Goal: Task Accomplishment & Management: Use online tool/utility

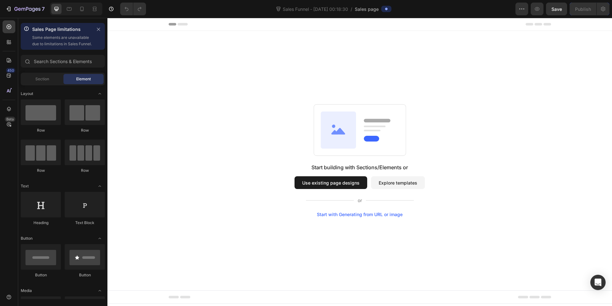
click at [392, 184] on button "Explore templates" at bounding box center [398, 182] width 54 height 13
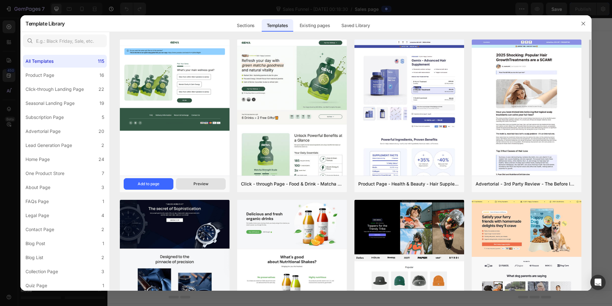
click at [201, 180] on button "Preview" at bounding box center [201, 183] width 50 height 11
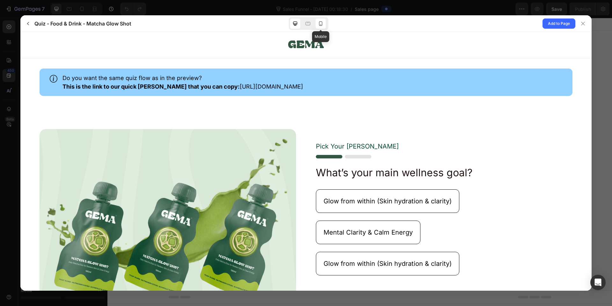
click at [323, 25] on icon at bounding box center [320, 23] width 6 height 6
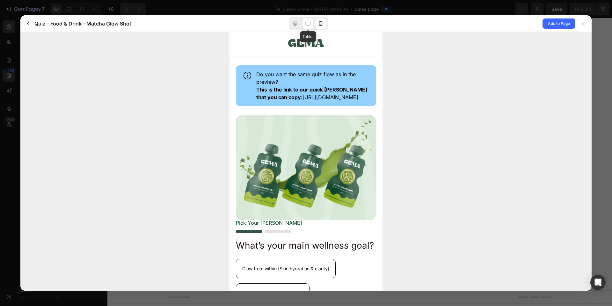
click at [310, 23] on icon at bounding box center [308, 24] width 5 height 4
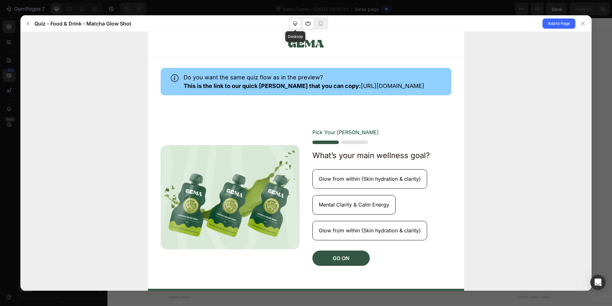
click at [293, 22] on icon at bounding box center [295, 23] width 6 height 6
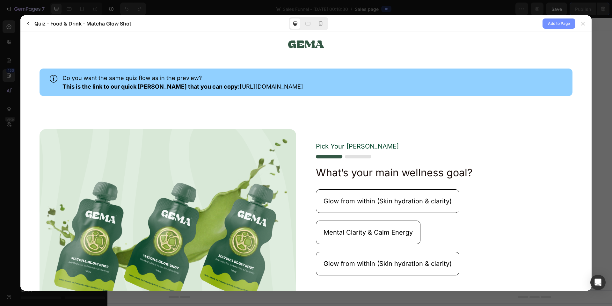
click at [558, 24] on span "Add to Page" at bounding box center [559, 24] width 22 height 8
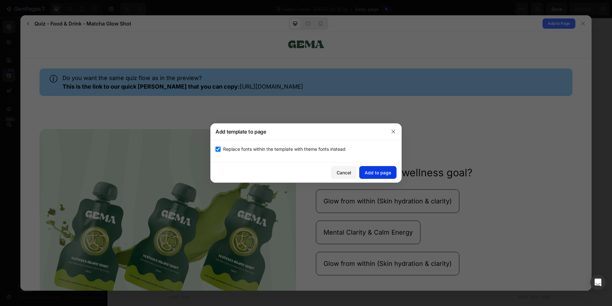
click at [384, 174] on div "Add to page" at bounding box center [378, 172] width 26 height 7
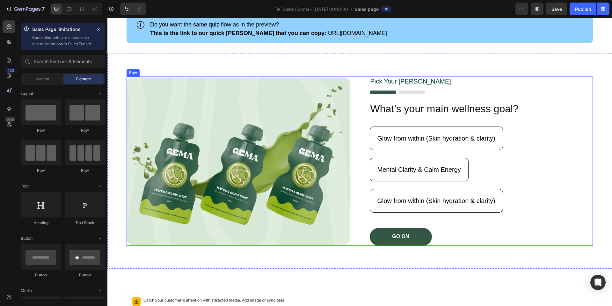
scroll to position [53, 0]
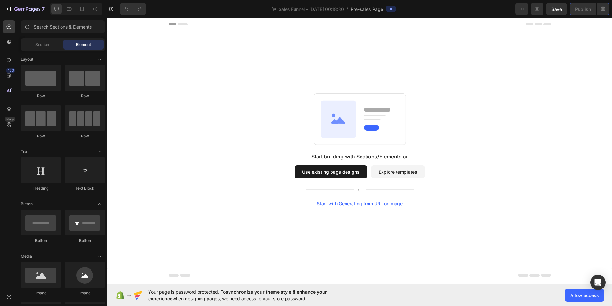
click at [399, 176] on button "Explore templates" at bounding box center [398, 171] width 54 height 13
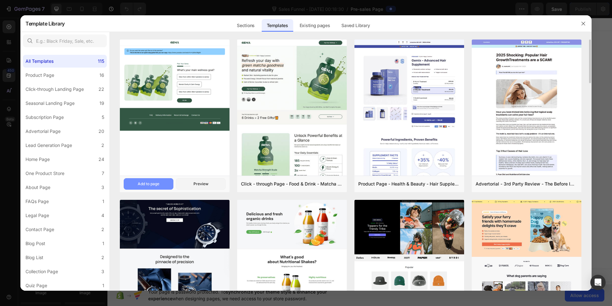
click at [153, 181] on button "Add to page" at bounding box center [149, 183] width 50 height 11
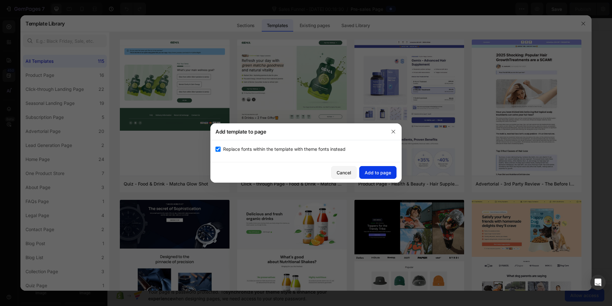
click at [381, 171] on div "Add to page" at bounding box center [378, 172] width 26 height 7
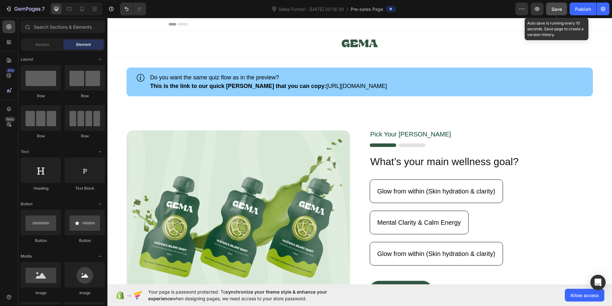
click at [553, 8] on span "Save" at bounding box center [556, 8] width 11 height 5
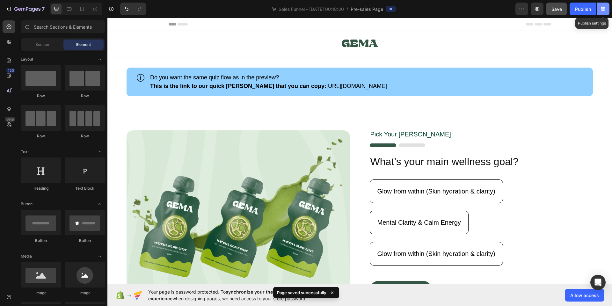
click at [603, 7] on icon "button" at bounding box center [603, 9] width 4 height 5
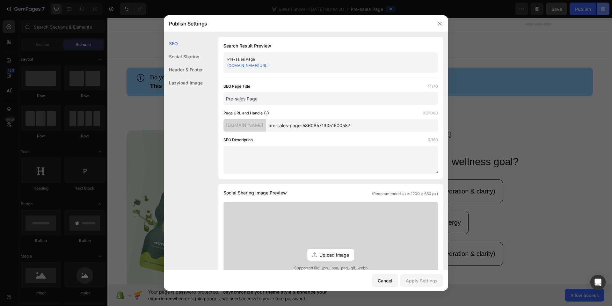
click at [603, 7] on div at bounding box center [306, 153] width 612 height 306
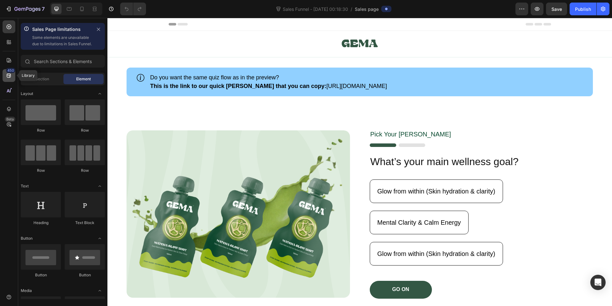
click at [11, 74] on icon at bounding box center [9, 75] width 6 height 6
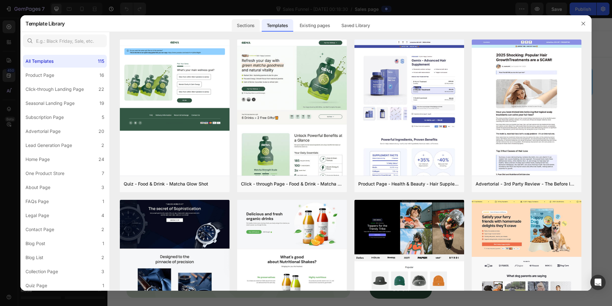
click at [251, 25] on div "Sections" at bounding box center [246, 25] width 28 height 13
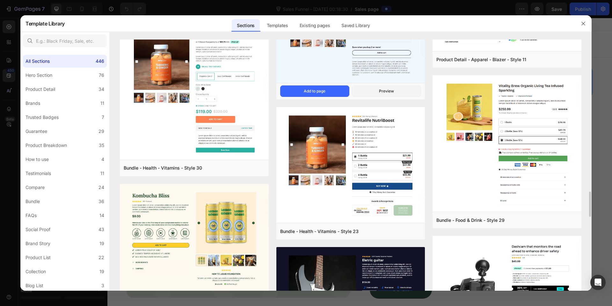
scroll to position [1490, 0]
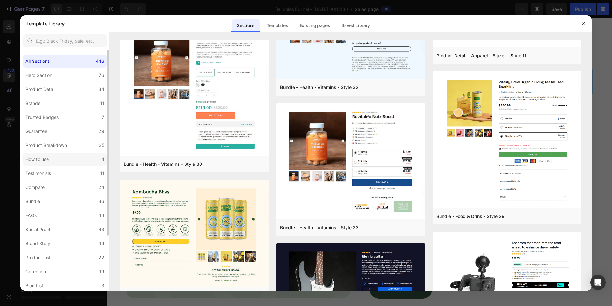
click at [41, 157] on div "How to use" at bounding box center [37, 160] width 23 height 8
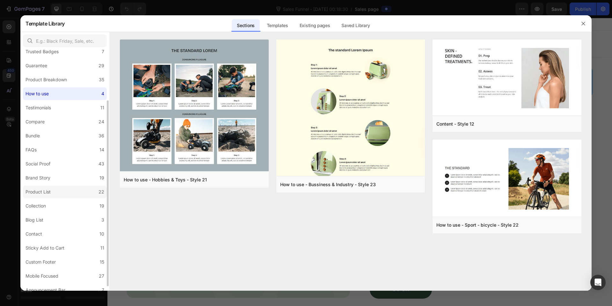
scroll to position [71, 0]
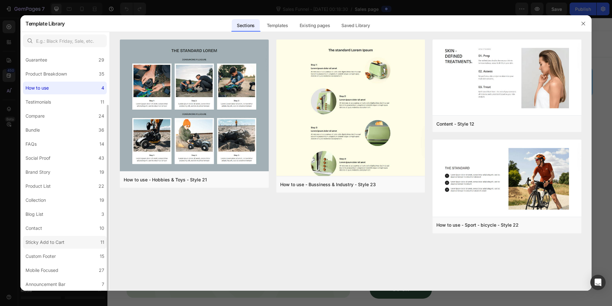
click at [50, 243] on div "Sticky Add to Cart" at bounding box center [45, 242] width 39 height 8
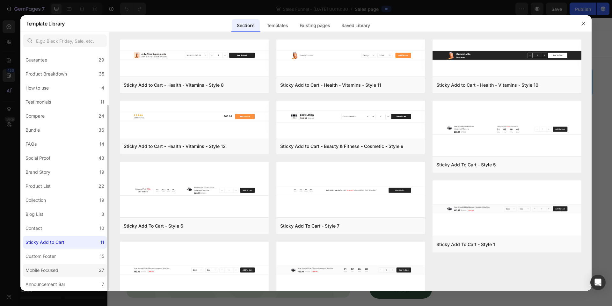
click at [42, 270] on div "Mobile Focused" at bounding box center [42, 270] width 33 height 8
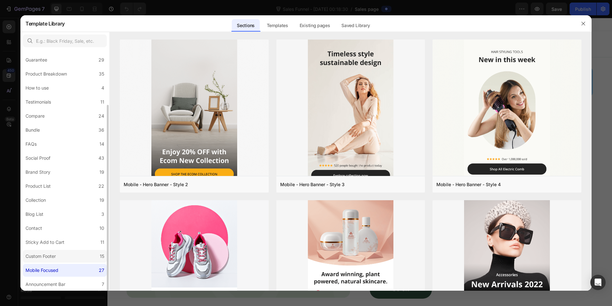
click at [52, 258] on div "Custom Footer" at bounding box center [41, 256] width 30 height 8
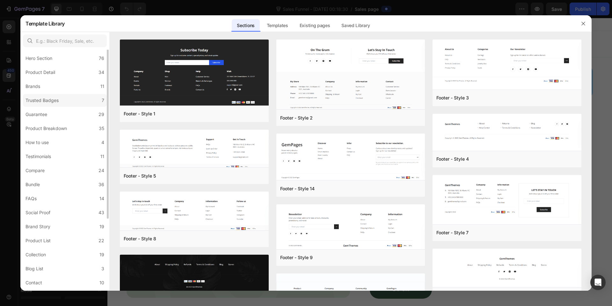
scroll to position [0, 0]
click at [63, 100] on label "Brands 11" at bounding box center [65, 103] width 84 height 13
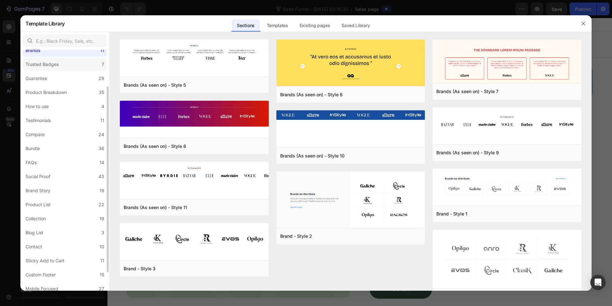
scroll to position [53, 0]
click at [66, 87] on label "Product Breakdown 35" at bounding box center [65, 92] width 84 height 13
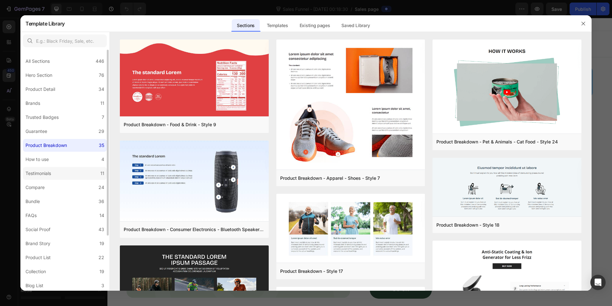
scroll to position [0, 0]
click at [70, 89] on label "Product Detail 34" at bounding box center [65, 89] width 84 height 13
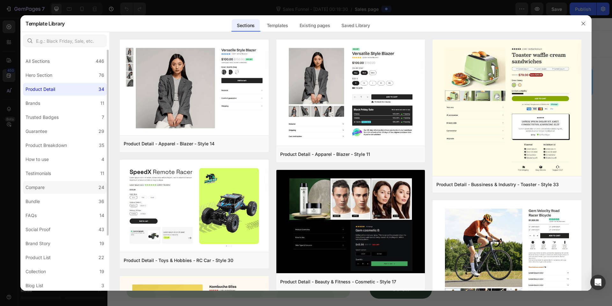
click at [49, 191] on label "Compare 24" at bounding box center [65, 187] width 84 height 13
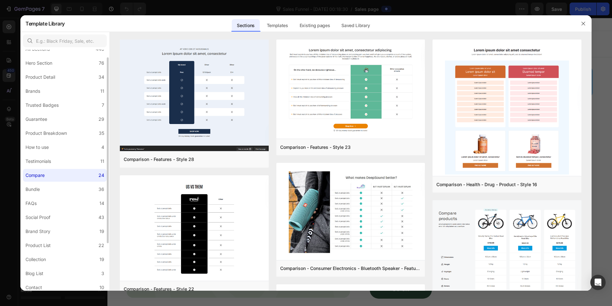
scroll to position [13, 0]
click at [49, 191] on label "Bundle 36" at bounding box center [65, 188] width 84 height 13
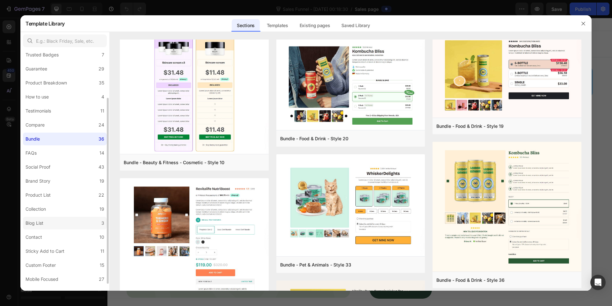
scroll to position [71, 0]
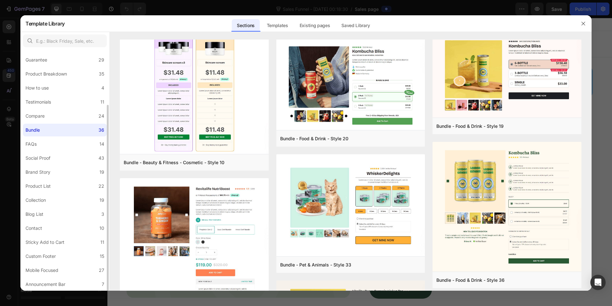
click at [54, 207] on div "All Sections 446 Hero Section 76 Product Detail 34 Brands 11 Trusted Badges 7 G…" at bounding box center [64, 134] width 89 height 312
click at [54, 203] on label "Collection 19" at bounding box center [65, 200] width 84 height 13
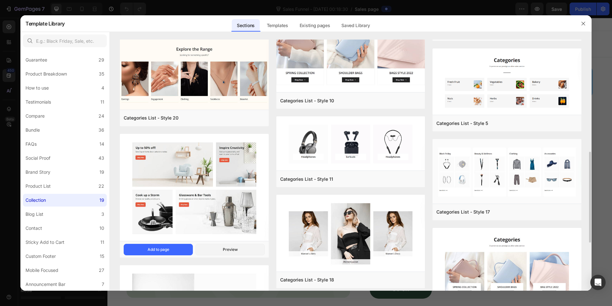
scroll to position [308, 0]
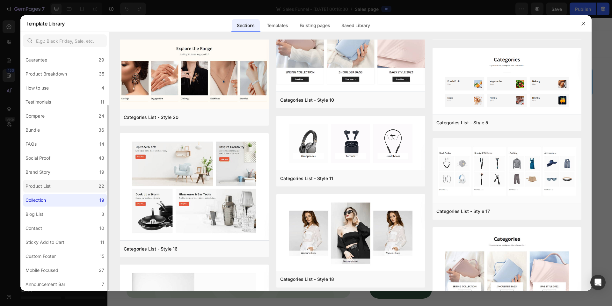
click at [56, 183] on label "Product List 22" at bounding box center [65, 186] width 84 height 13
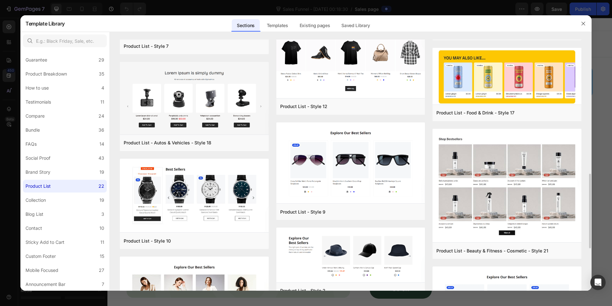
scroll to position [447, 0]
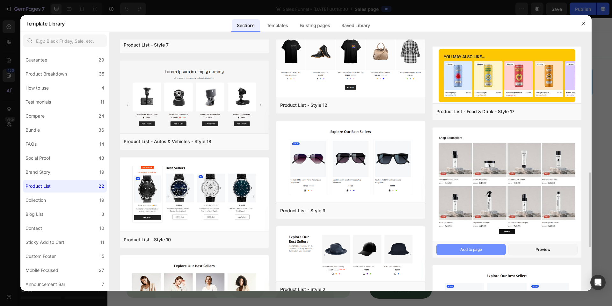
click at [480, 250] on div "Add to page" at bounding box center [471, 250] width 22 height 6
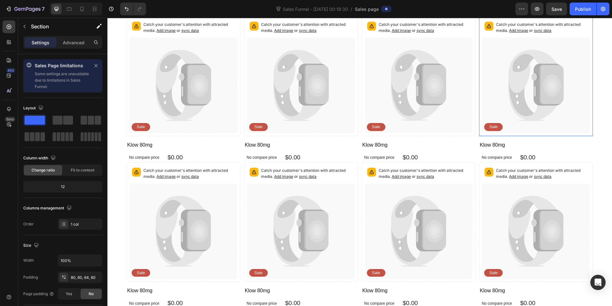
scroll to position [626, 0]
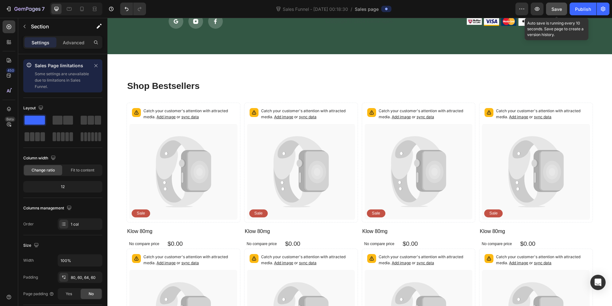
click at [554, 9] on span "Save" at bounding box center [556, 8] width 11 height 5
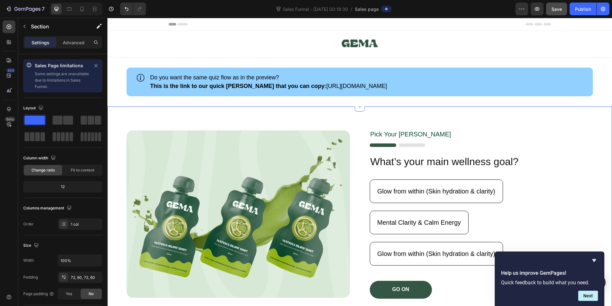
scroll to position [0, 0]
click at [455, 110] on div "Image Pick Your Gema Text Block Image What’s your main wellness goal? Heading G…" at bounding box center [359, 213] width 505 height 215
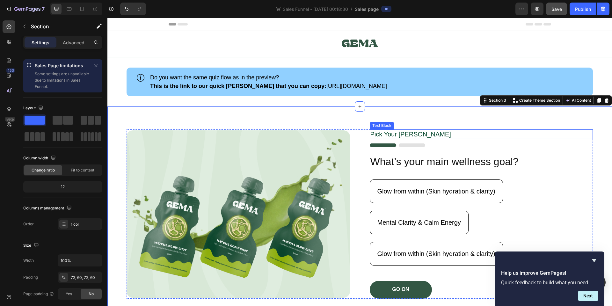
click at [456, 130] on p "Pick Your [PERSON_NAME]" at bounding box center [481, 134] width 222 height 8
click at [307, 117] on div "Image Pick Your Gema Text Block Image What’s your main wellness goal? Heading G…" at bounding box center [359, 213] width 505 height 215
click at [193, 108] on div "Image Pick Your Gema Text Block Image What’s your main wellness goal? Heading G…" at bounding box center [359, 213] width 505 height 215
click at [188, 116] on div "Image Pick Your Gema Text Block Image What’s your main wellness goal? Heading G…" at bounding box center [359, 213] width 505 height 215
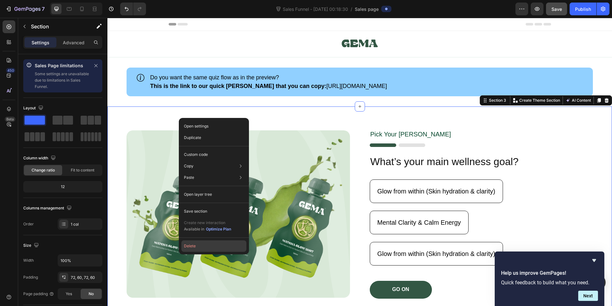
click at [194, 244] on button "Delete" at bounding box center [213, 245] width 65 height 11
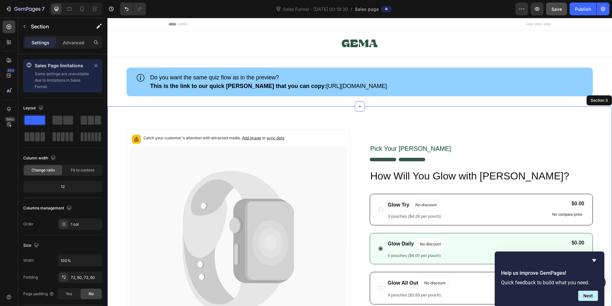
click at [303, 113] on div "Catch your customer's attention with attracted media. Add image or sync data Pr…" at bounding box center [359, 237] width 505 height 263
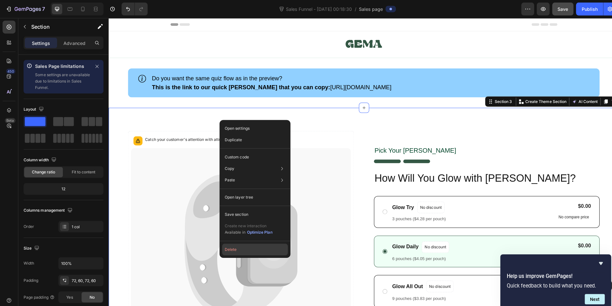
click at [230, 243] on button "Delete" at bounding box center [252, 246] width 65 height 11
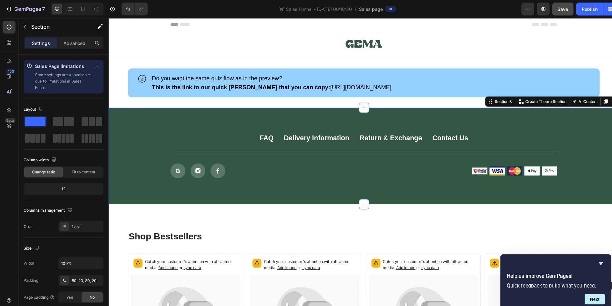
click at [230, 127] on div "FAQ Button Delivery Information Button Return & Exchange Button Contact Us Butt…" at bounding box center [360, 153] width 505 height 95
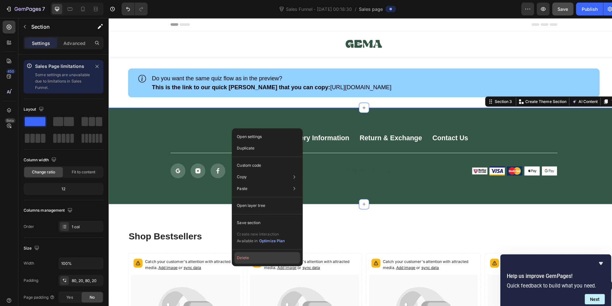
click at [234, 256] on button "Delete" at bounding box center [264, 254] width 65 height 11
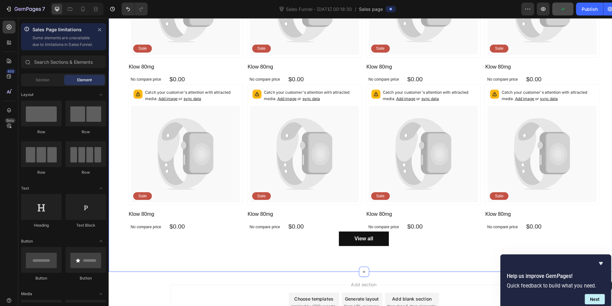
scroll to position [261, 0]
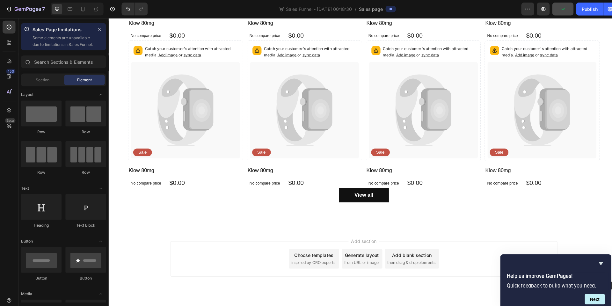
click at [326, 255] on div "Choose templates inspired by CRO experts" at bounding box center [312, 255] width 50 height 19
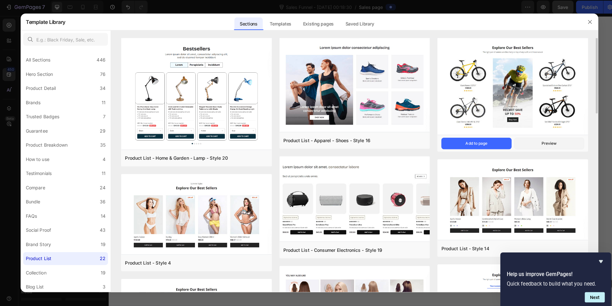
scroll to position [0, 0]
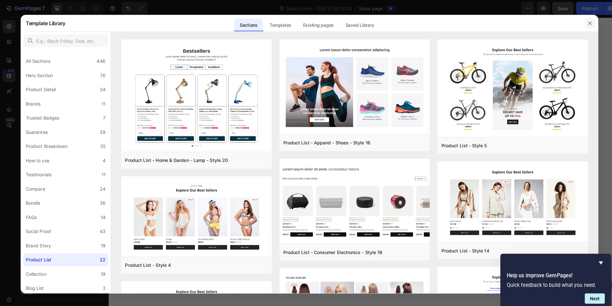
click at [585, 24] on icon "button" at bounding box center [583, 23] width 5 height 5
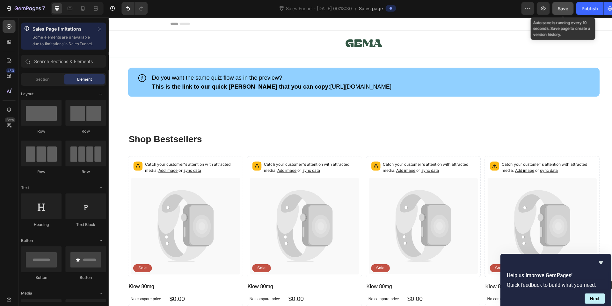
click at [555, 14] on button "Save" at bounding box center [556, 9] width 21 height 13
